Goal: Task Accomplishment & Management: Manage account settings

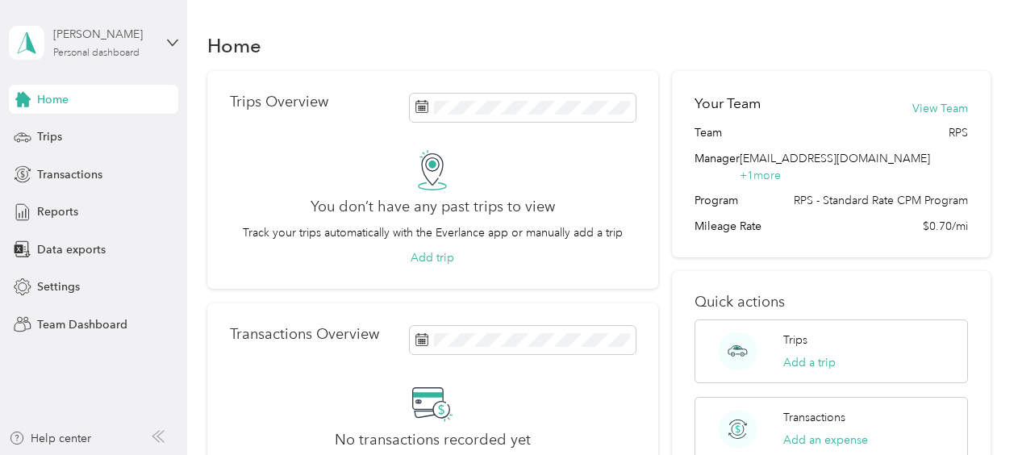
click at [66, 35] on div "[PERSON_NAME]" at bounding box center [103, 34] width 101 height 17
click at [77, 124] on div "Team dashboard" at bounding box center [66, 132] width 86 height 17
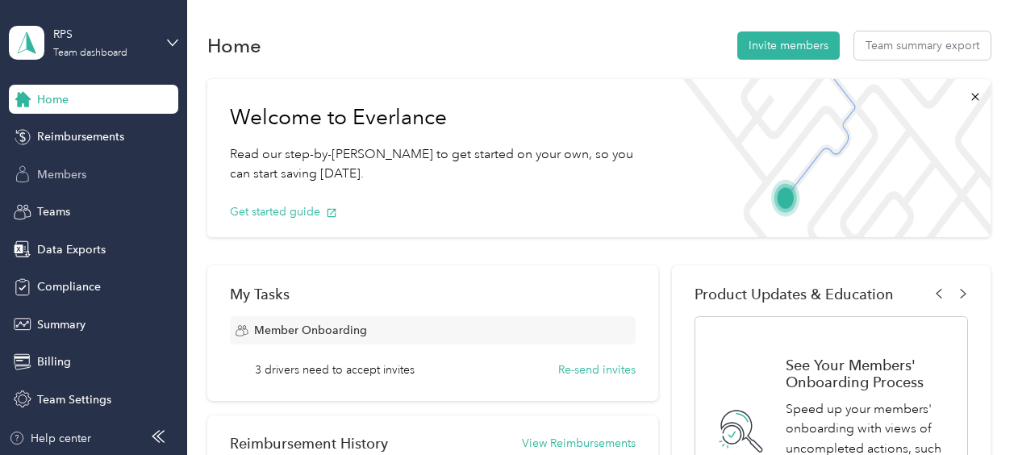
click at [75, 161] on div "Members" at bounding box center [93, 174] width 169 height 29
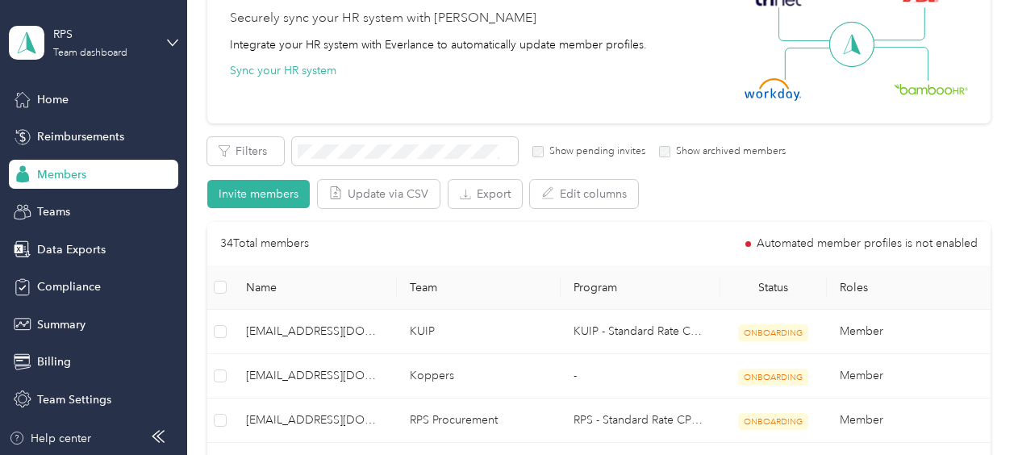
scroll to position [242, 0]
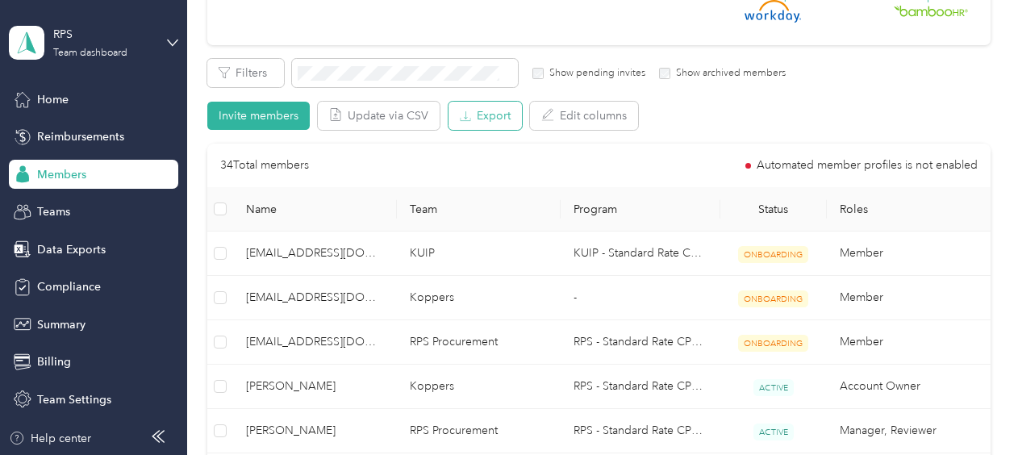
click at [457, 119] on button "Export" at bounding box center [485, 116] width 73 height 28
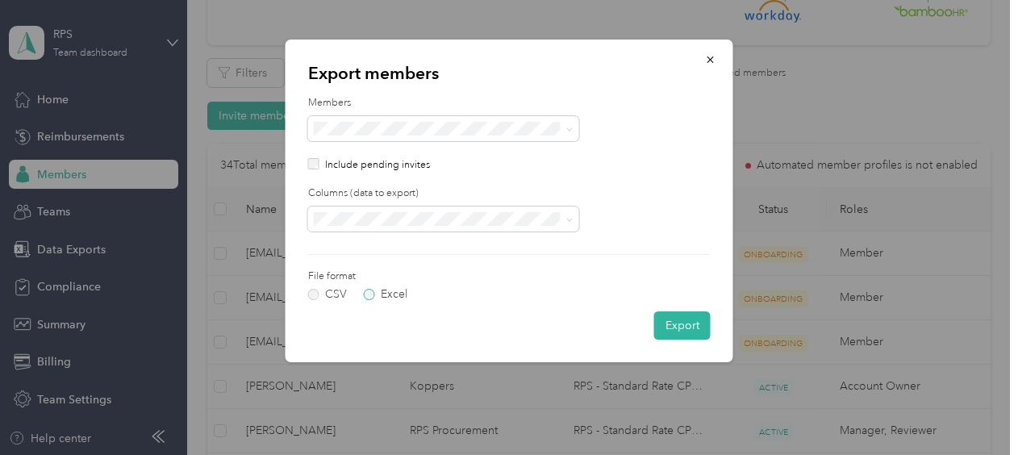
click at [365, 295] on label "Excel" at bounding box center [386, 294] width 44 height 11
click at [685, 322] on button "Export" at bounding box center [682, 325] width 56 height 28
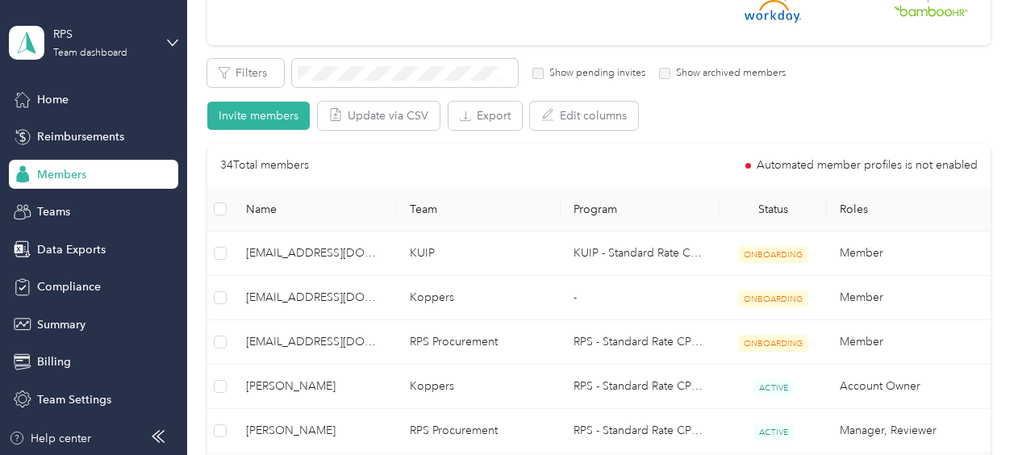
click at [66, 135] on span "Reimbursements" at bounding box center [80, 136] width 87 height 17
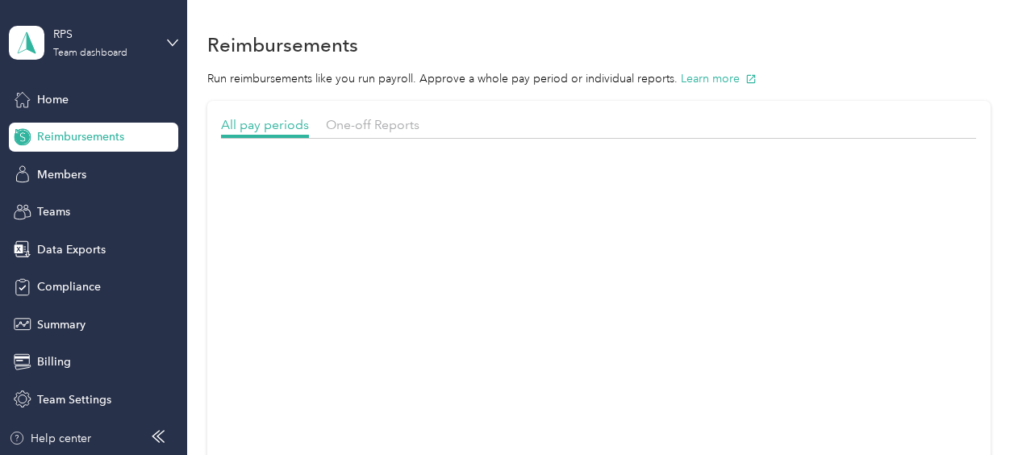
scroll to position [242, 0]
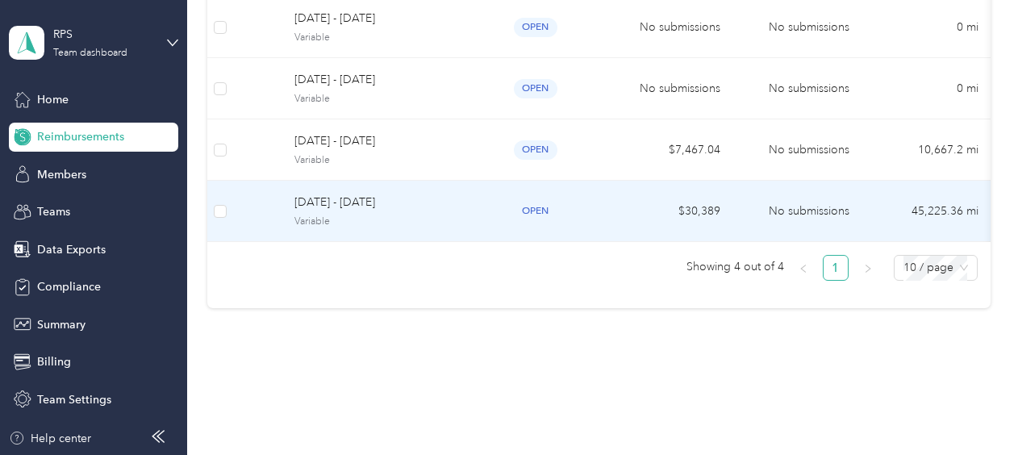
click at [444, 199] on span "[DATE] - [DATE]" at bounding box center [374, 203] width 160 height 18
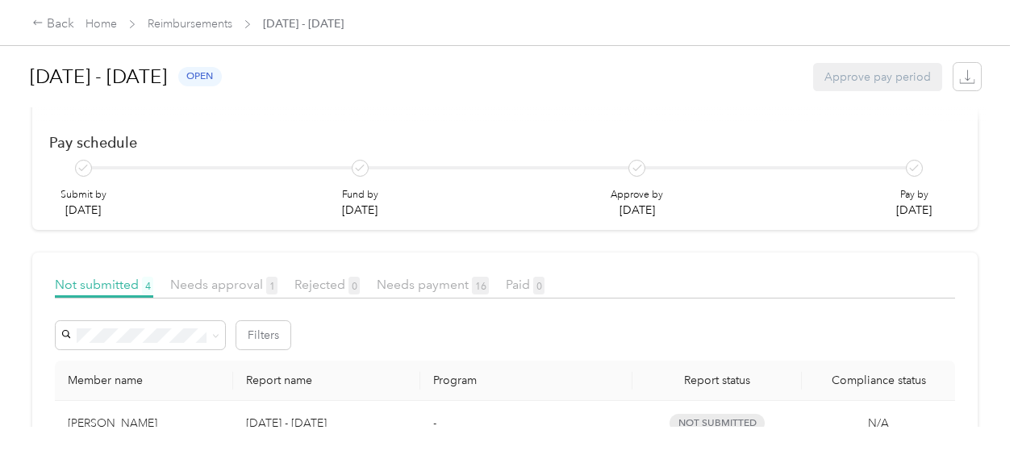
scroll to position [242, 0]
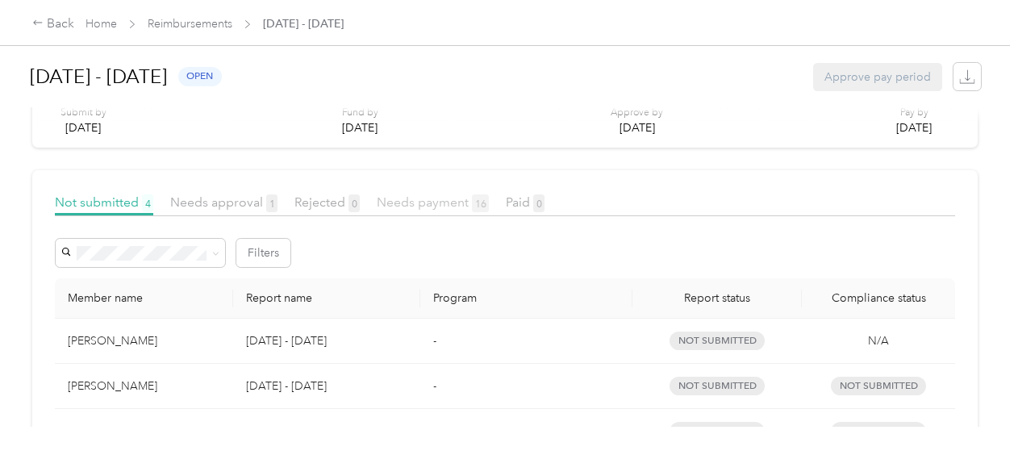
click at [449, 203] on span "Needs payment 16" at bounding box center [433, 201] width 112 height 15
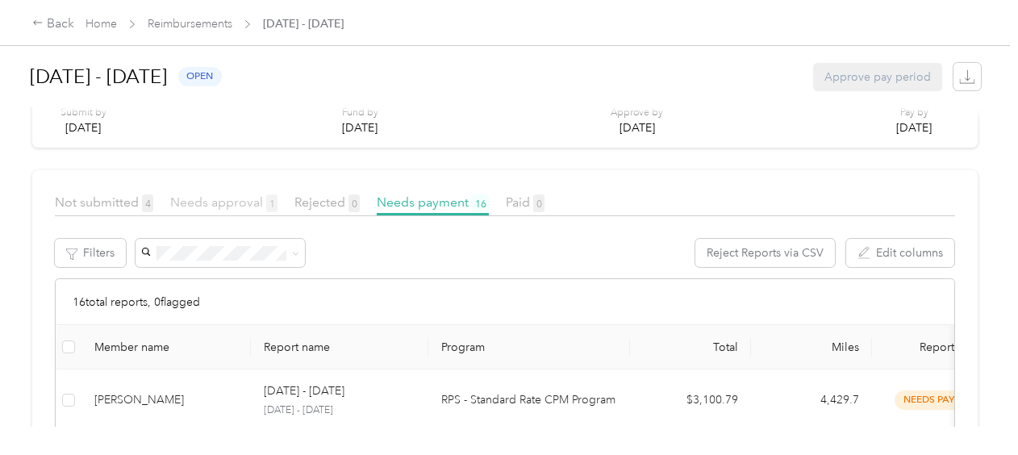
click at [244, 200] on span "Needs approval 1" at bounding box center [223, 201] width 107 height 15
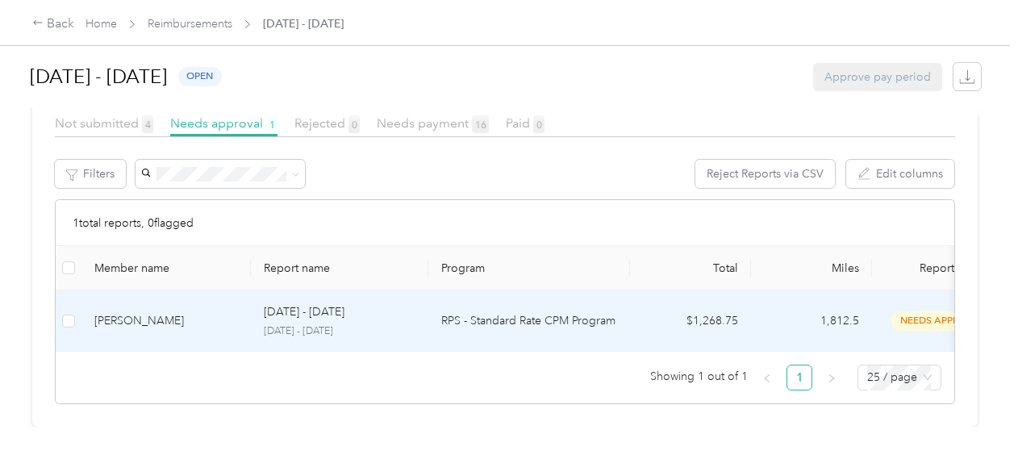
scroll to position [344, 0]
click at [158, 160] on button "Approve" at bounding box center [170, 174] width 69 height 28
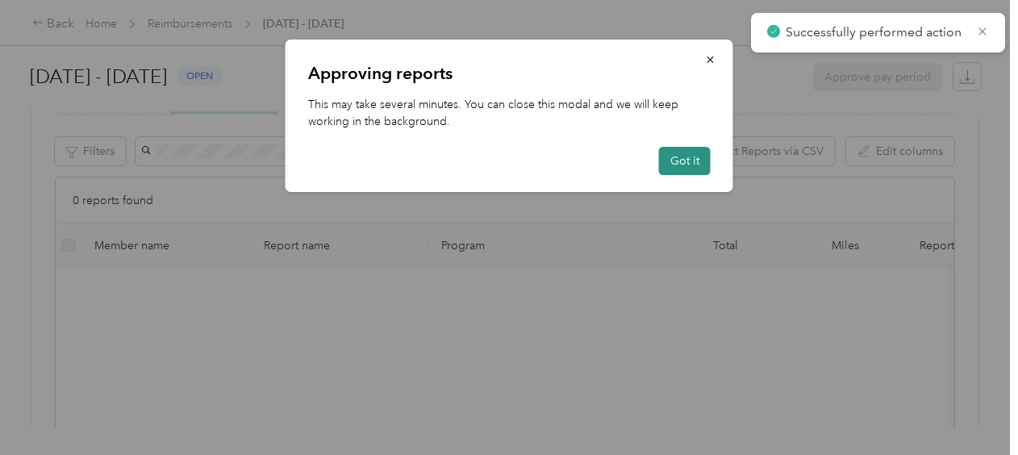
click at [681, 160] on button "Got it" at bounding box center [685, 161] width 52 height 28
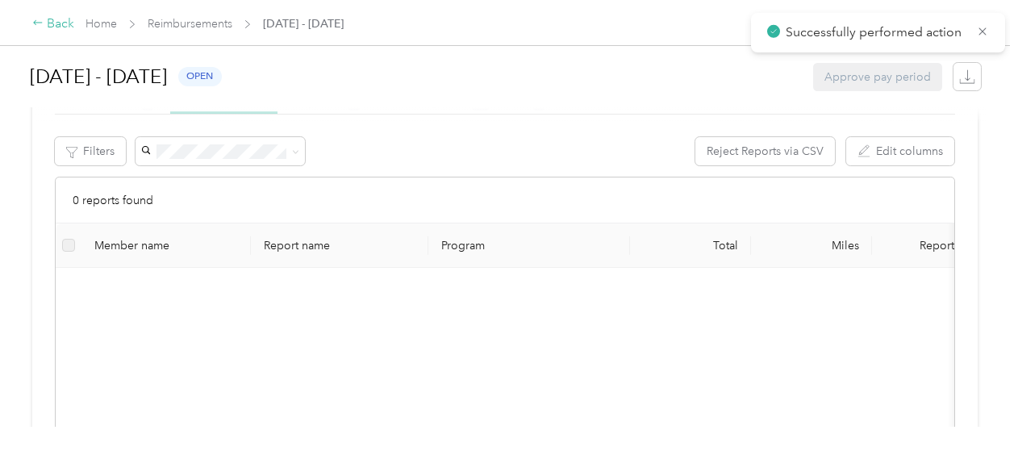
click at [59, 24] on div "Back" at bounding box center [53, 24] width 42 height 19
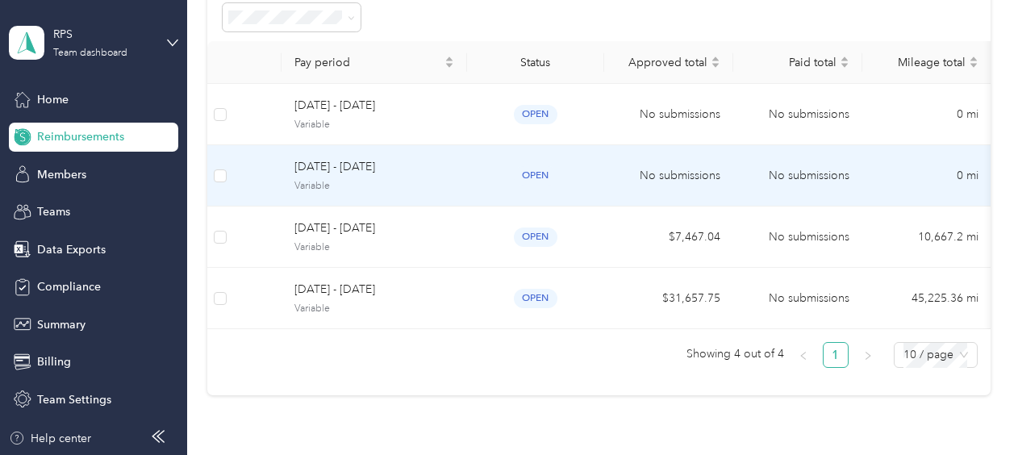
scroll to position [161, 0]
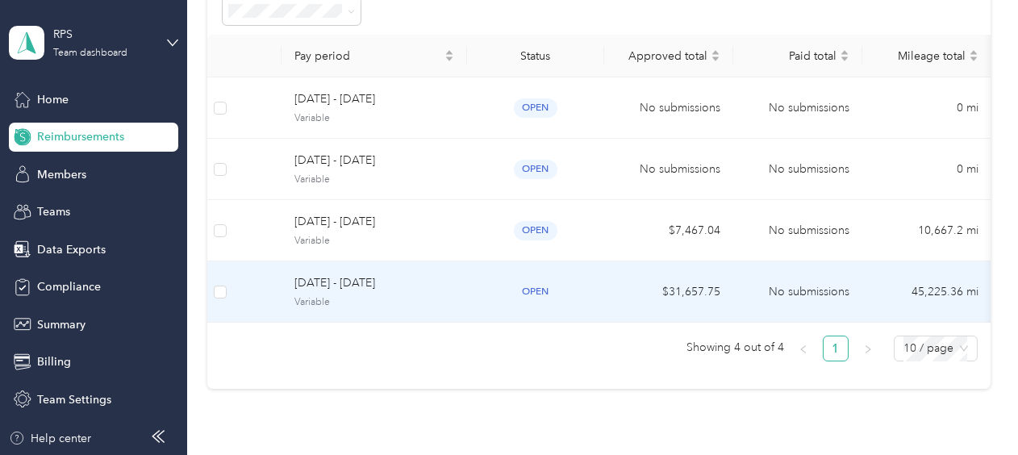
click at [628, 295] on td "$31,657.75" at bounding box center [668, 291] width 129 height 61
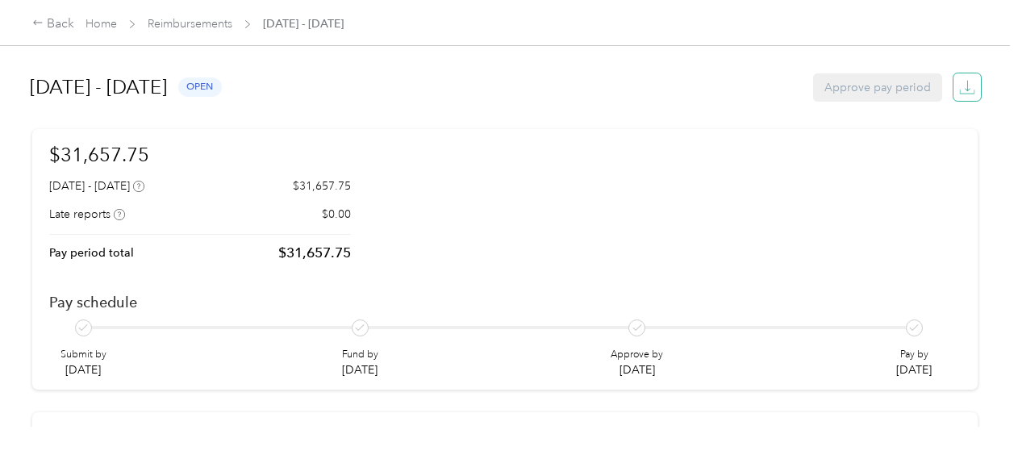
click at [959, 90] on icon "button" at bounding box center [967, 87] width 16 height 16
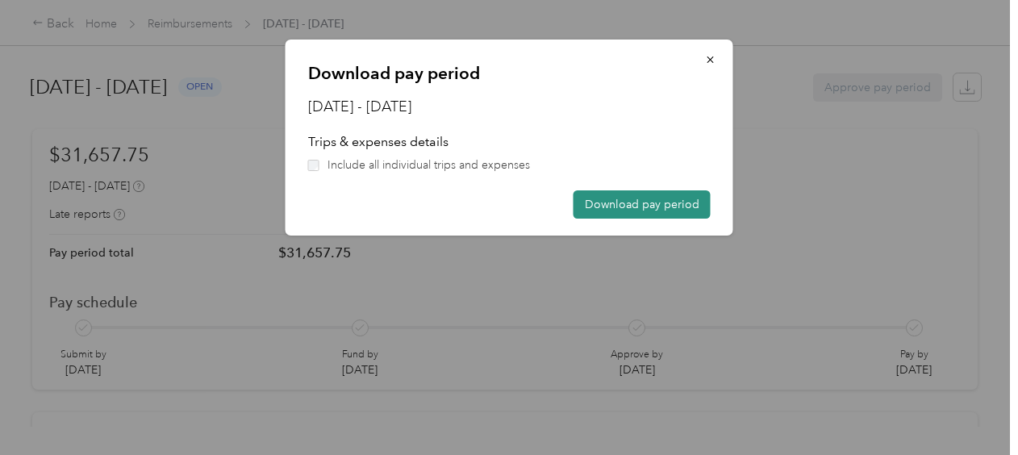
click at [657, 200] on button "Download pay period" at bounding box center [642, 204] width 137 height 28
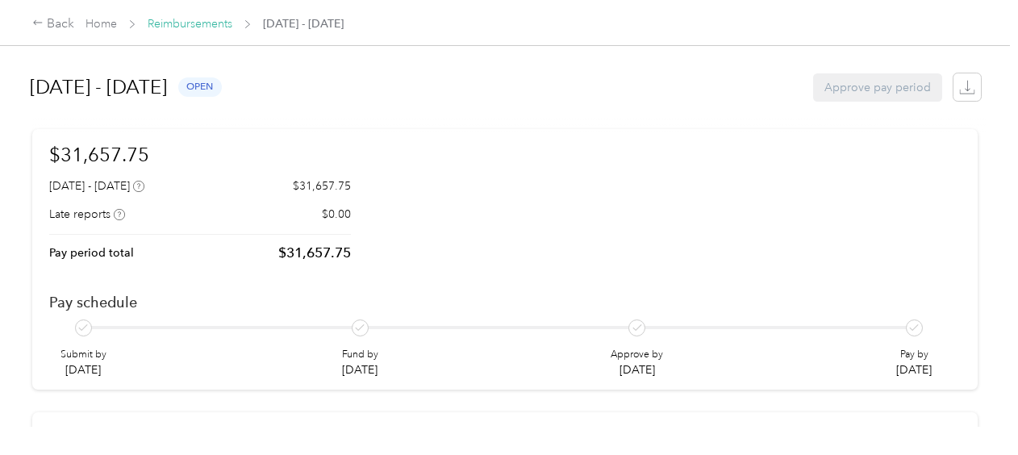
click at [185, 23] on link "Reimbursements" at bounding box center [190, 24] width 85 height 14
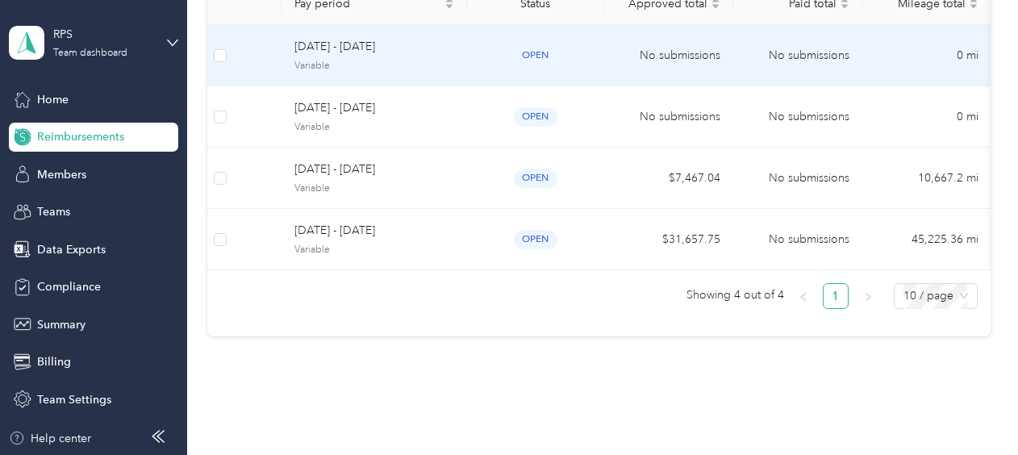
scroll to position [242, 0]
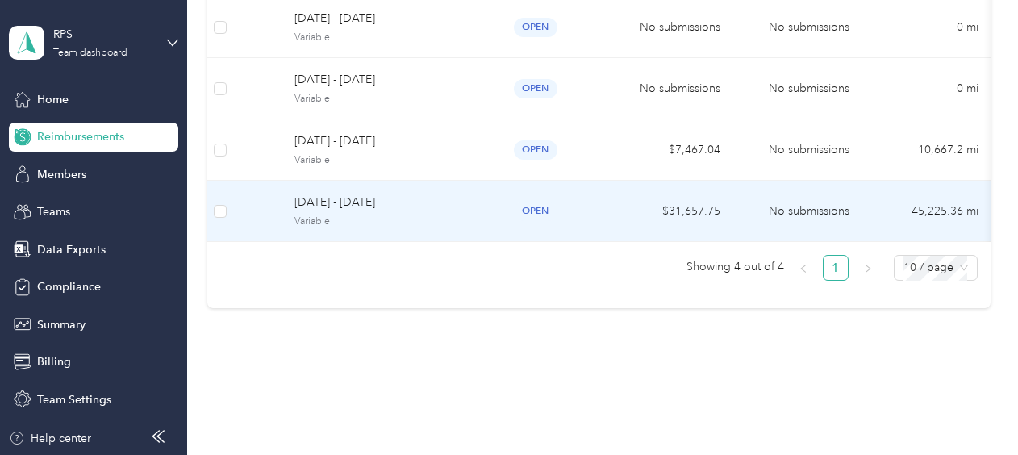
click at [717, 198] on td "$31,657.75" at bounding box center [668, 211] width 129 height 61
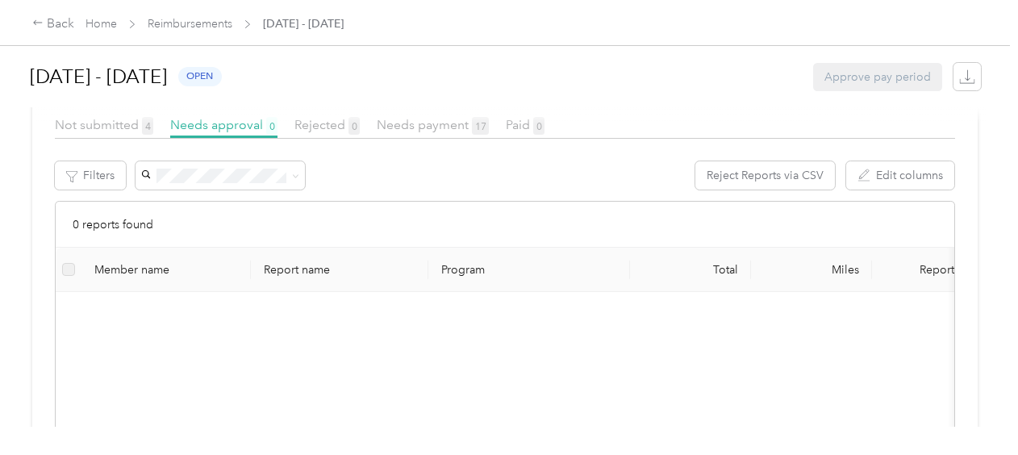
scroll to position [323, 0]
click at [161, 21] on link "Reimbursements" at bounding box center [190, 24] width 85 height 14
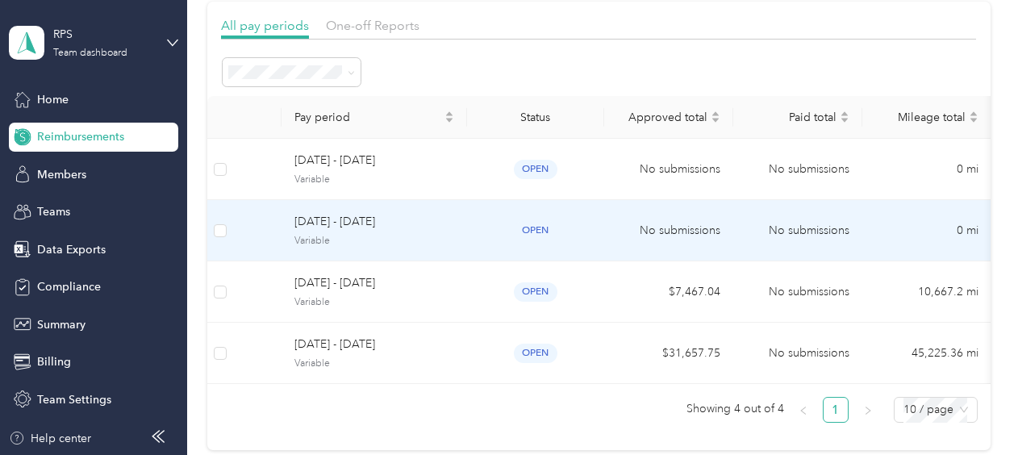
scroll to position [161, 0]
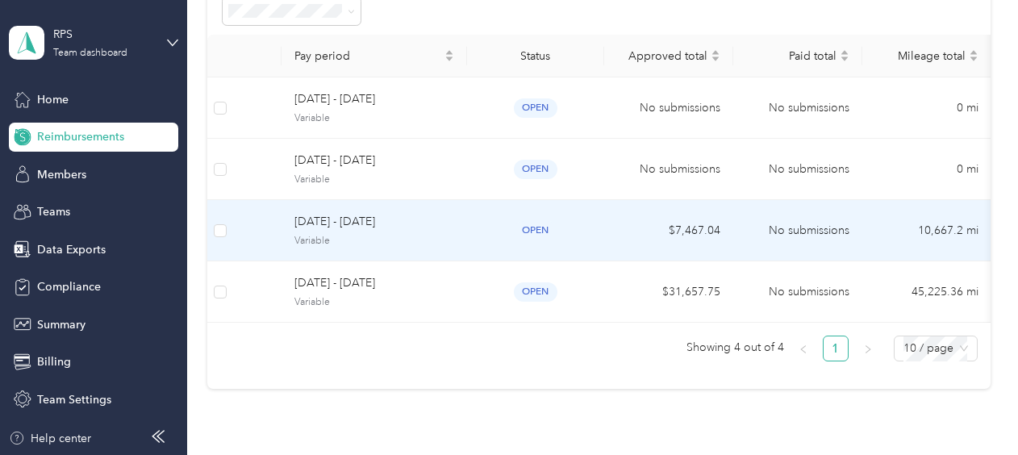
click at [394, 237] on span "Variable" at bounding box center [374, 241] width 160 height 15
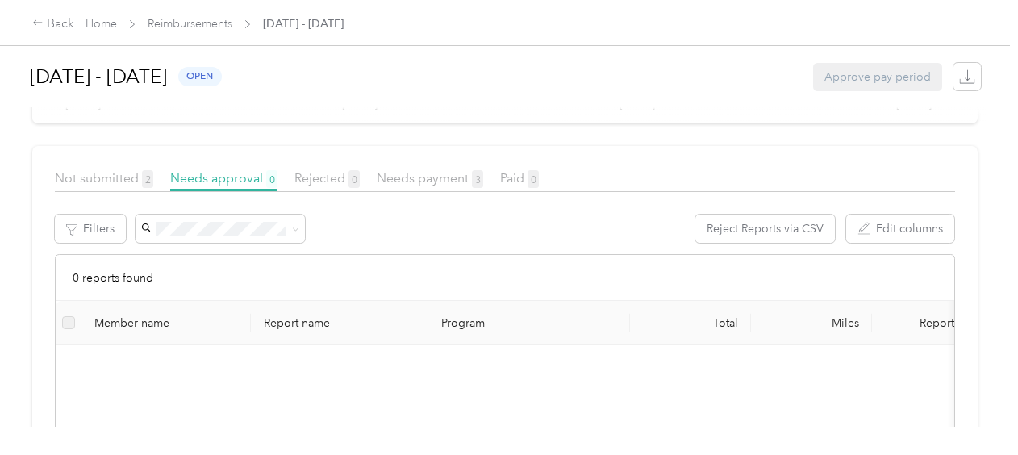
scroll to position [242, 0]
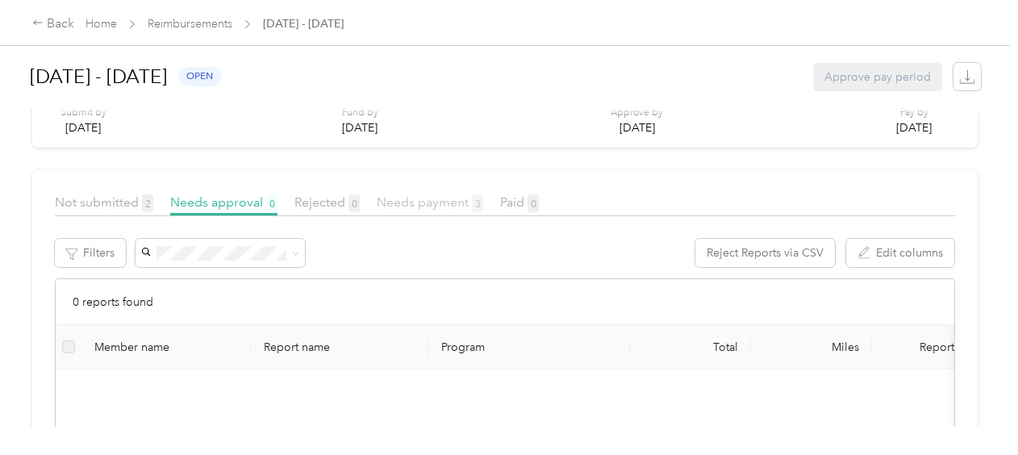
click at [408, 202] on span "Needs payment 3" at bounding box center [430, 201] width 106 height 15
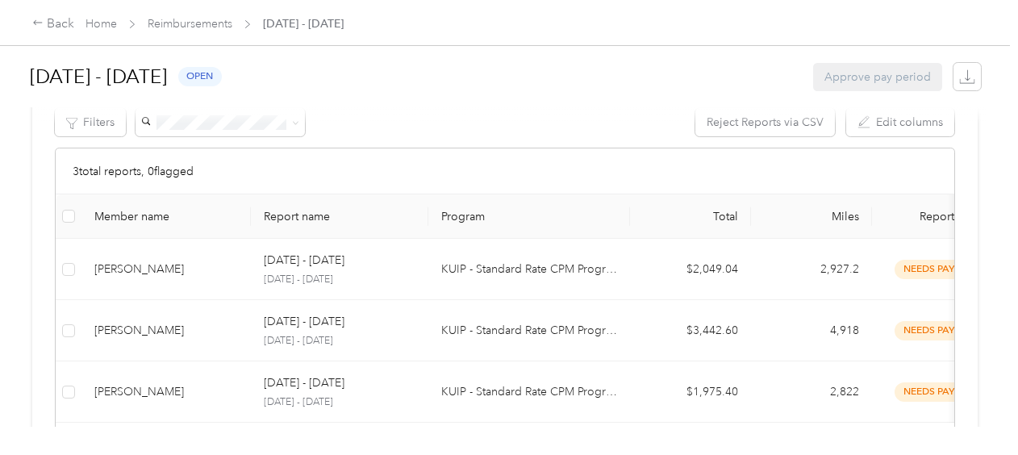
scroll to position [403, 0]
